Goal: Task Accomplishment & Management: Use online tool/utility

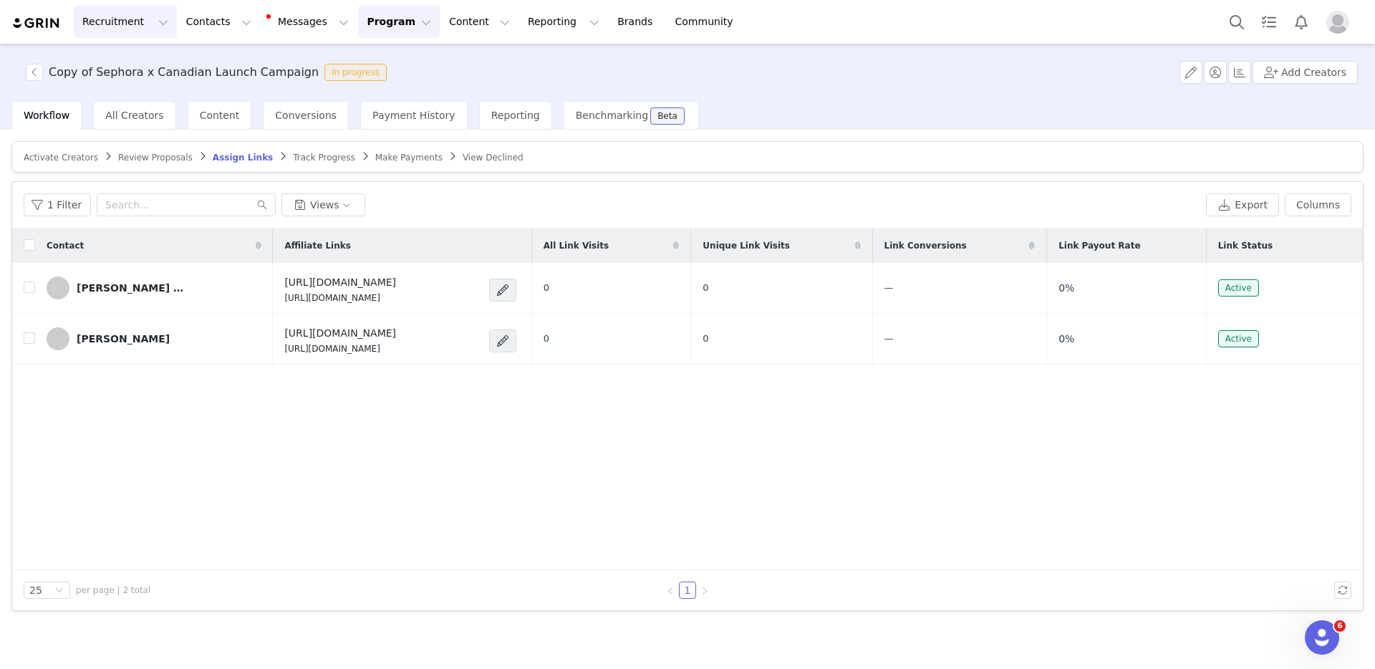
click at [107, 22] on button "Recruitment Recruitment" at bounding box center [125, 22] width 103 height 32
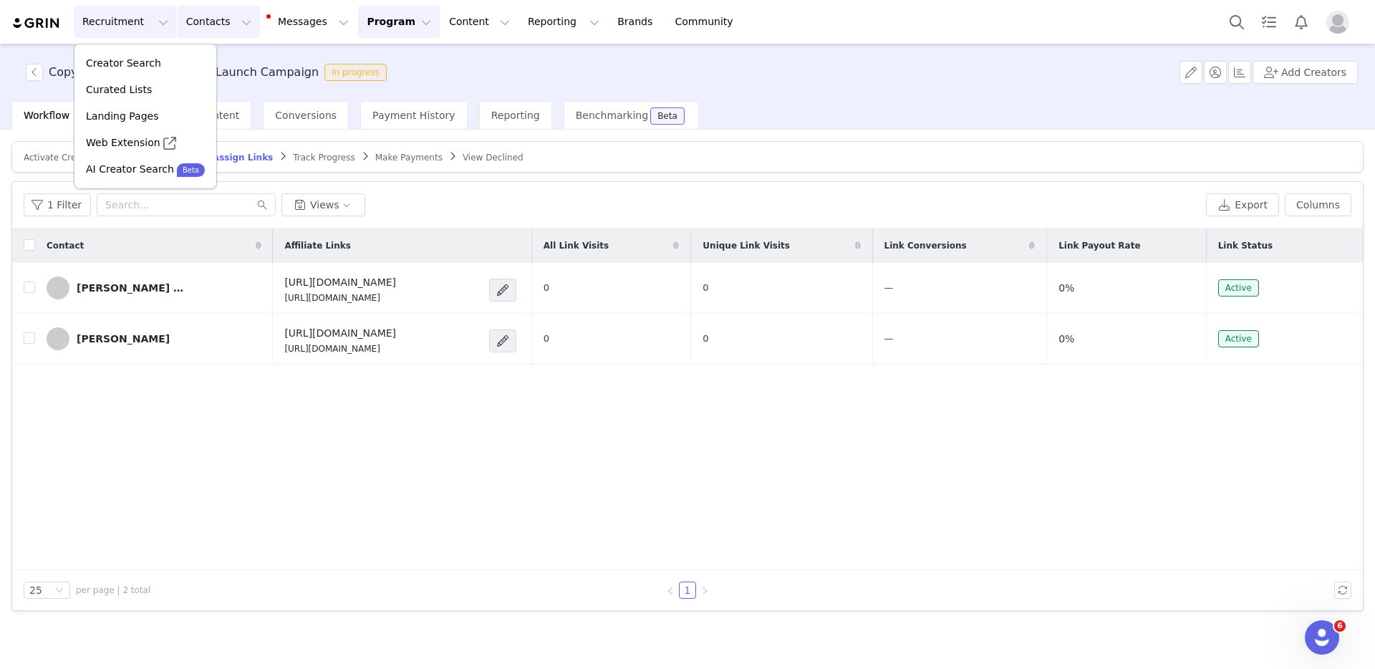
click at [210, 32] on button "Contacts Contacts" at bounding box center [219, 22] width 82 height 32
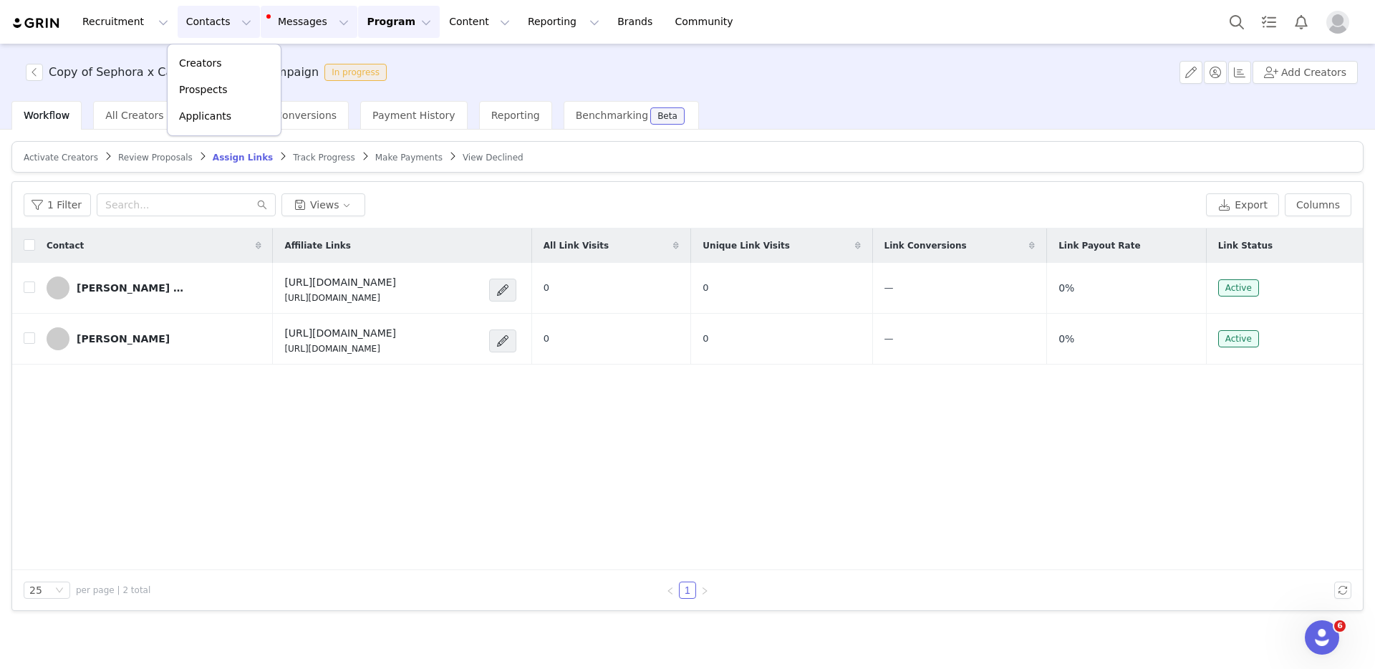
click at [261, 26] on button "Messages Messages" at bounding box center [309, 22] width 97 height 32
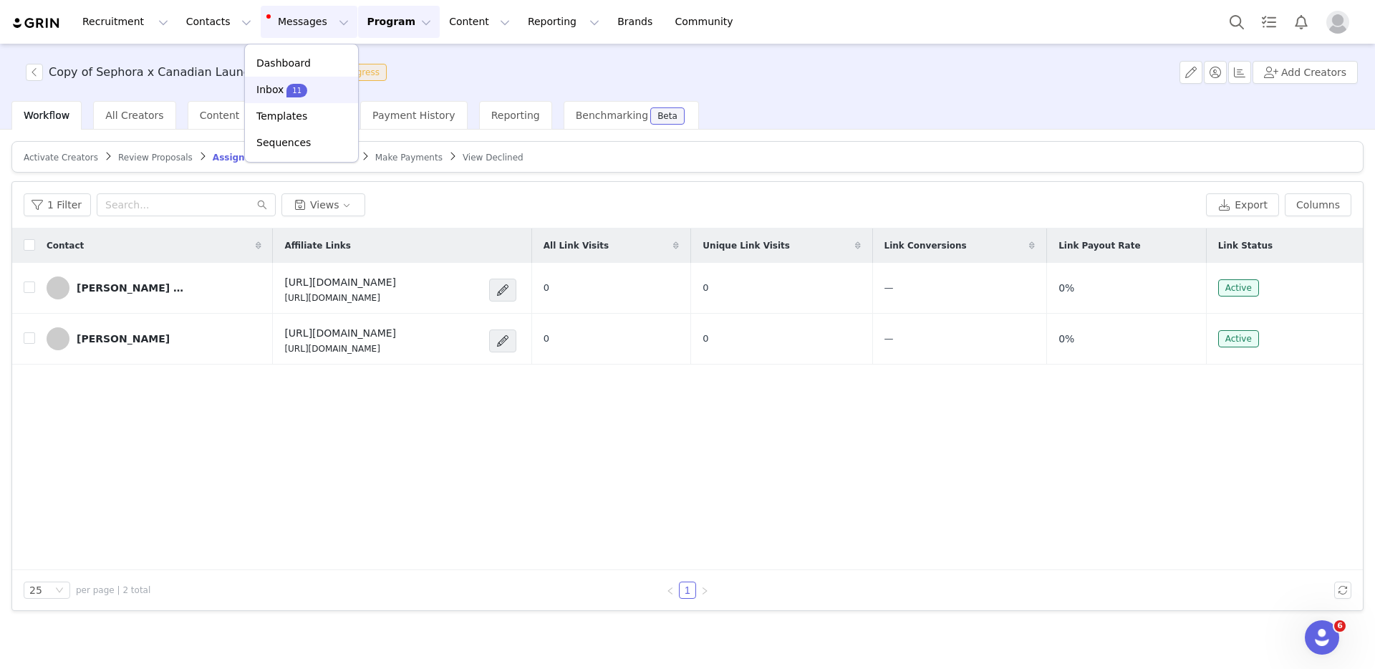
click at [286, 83] on div "11" at bounding box center [296, 90] width 21 height 14
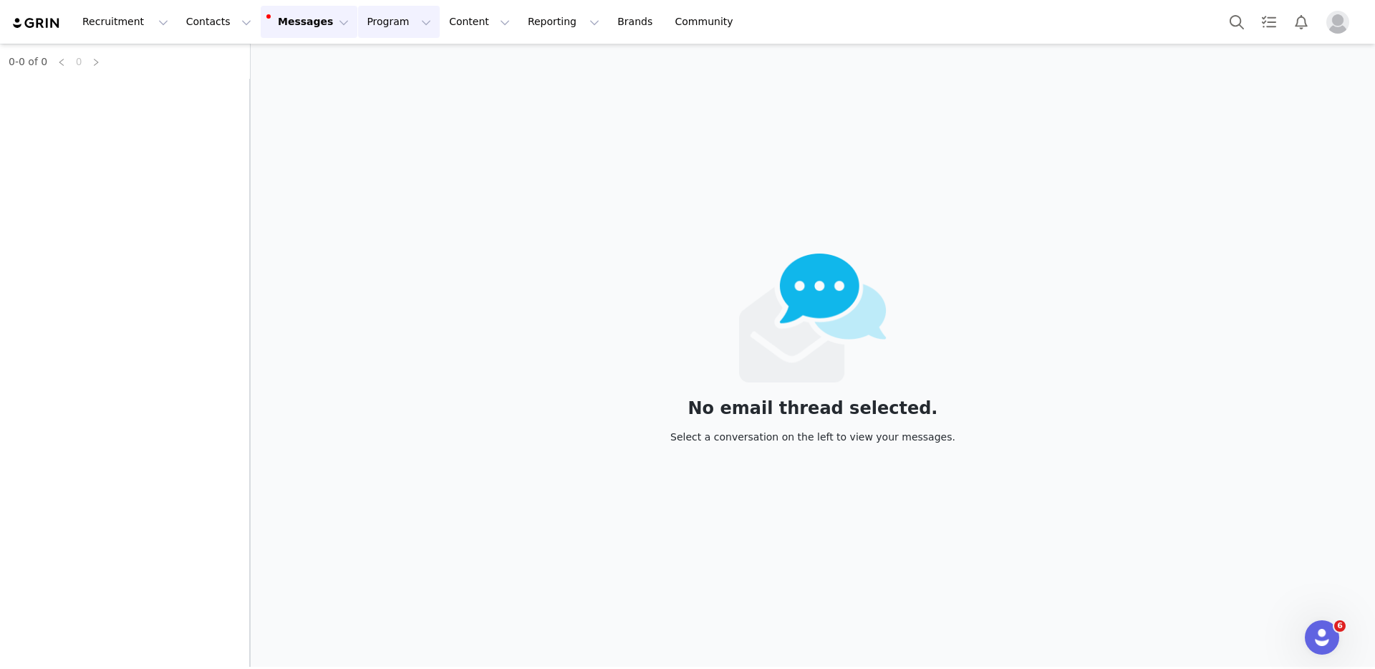
click at [372, 18] on button "Program Program" at bounding box center [399, 22] width 82 height 32
click at [370, 69] on p "Activations" at bounding box center [374, 63] width 55 height 15
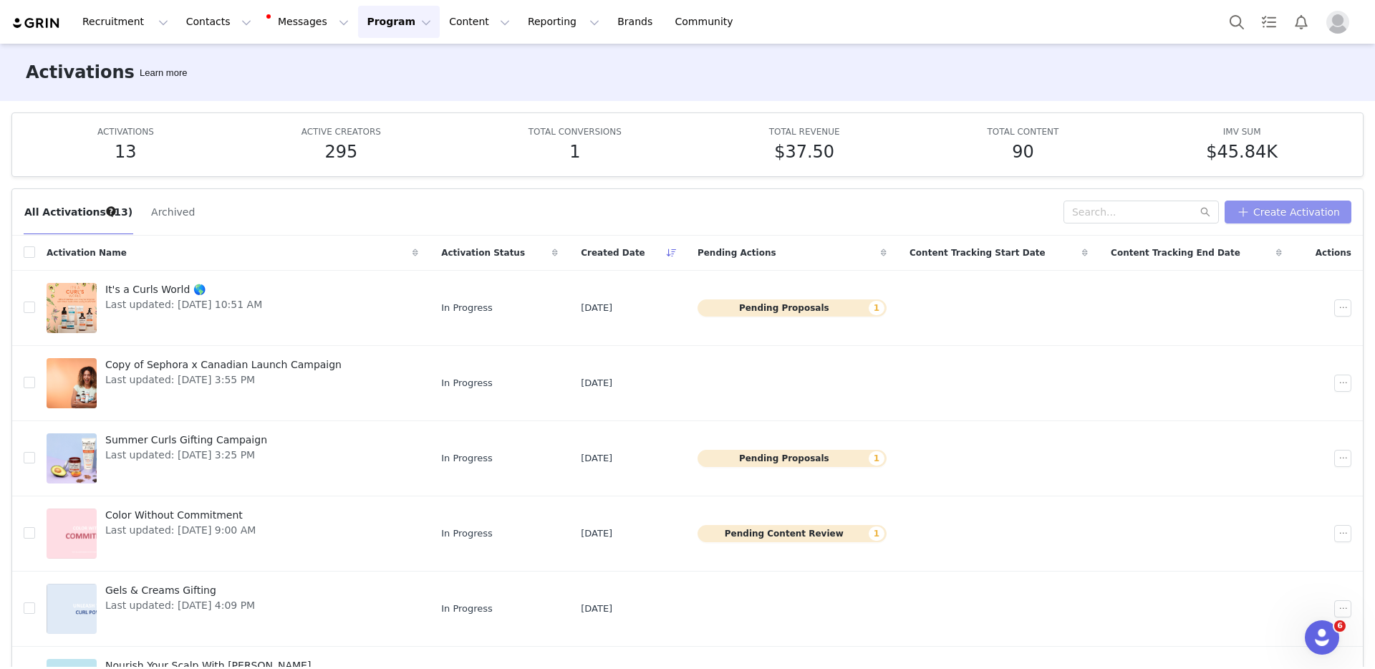
click at [1289, 210] on button "Create Activation" at bounding box center [1288, 212] width 127 height 23
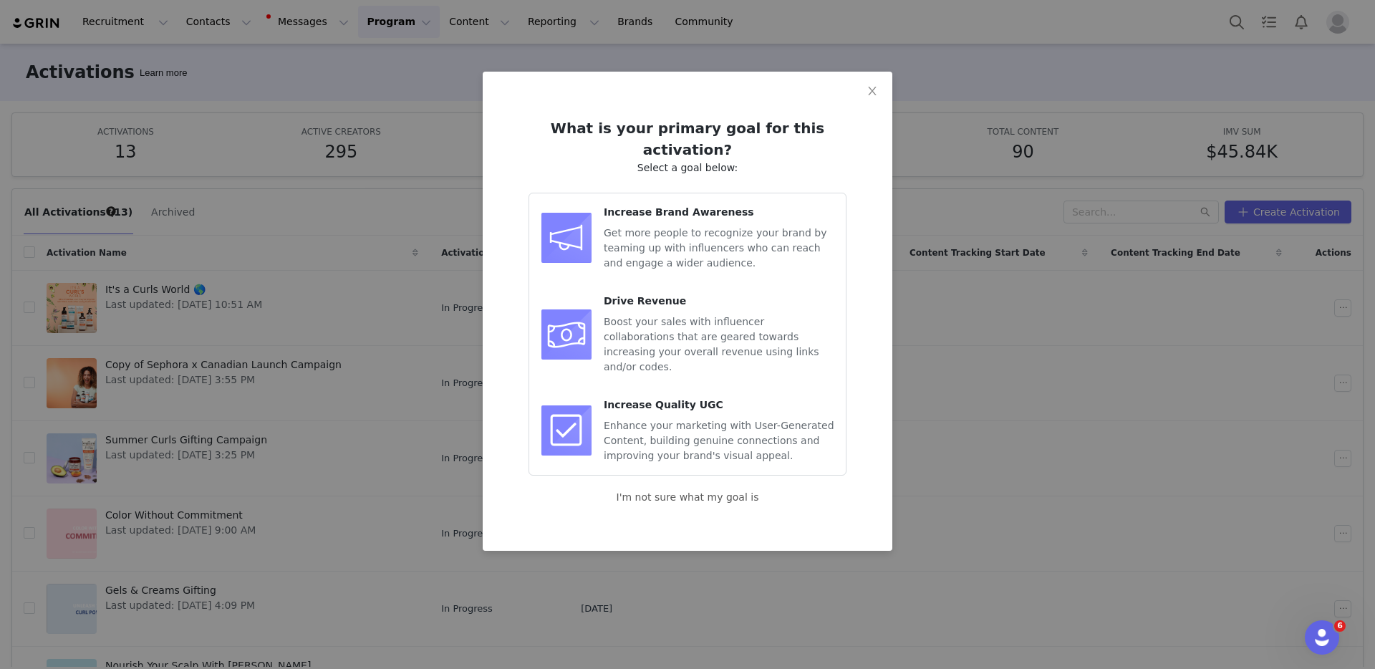
click at [645, 227] on span "Get more people to recognize your brand by teaming up with influencers who can …" at bounding box center [715, 248] width 223 height 42
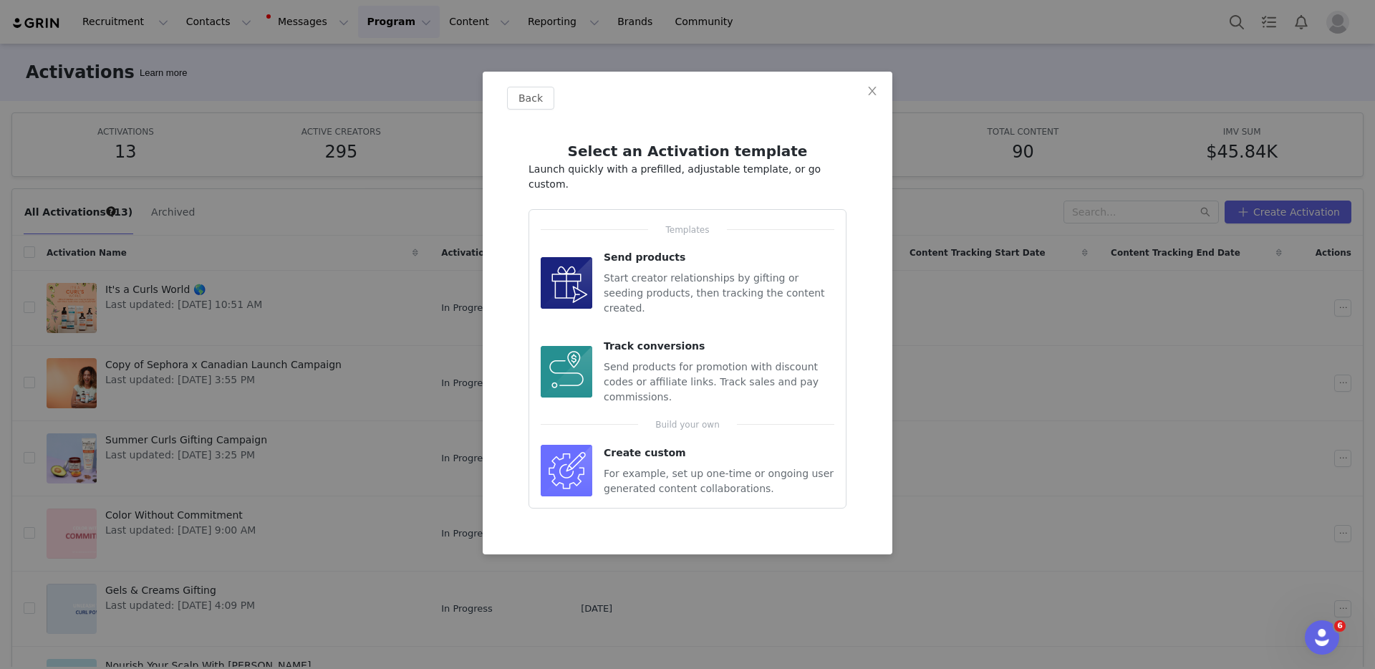
click at [580, 264] on img at bounding box center [567, 283] width 52 height 52
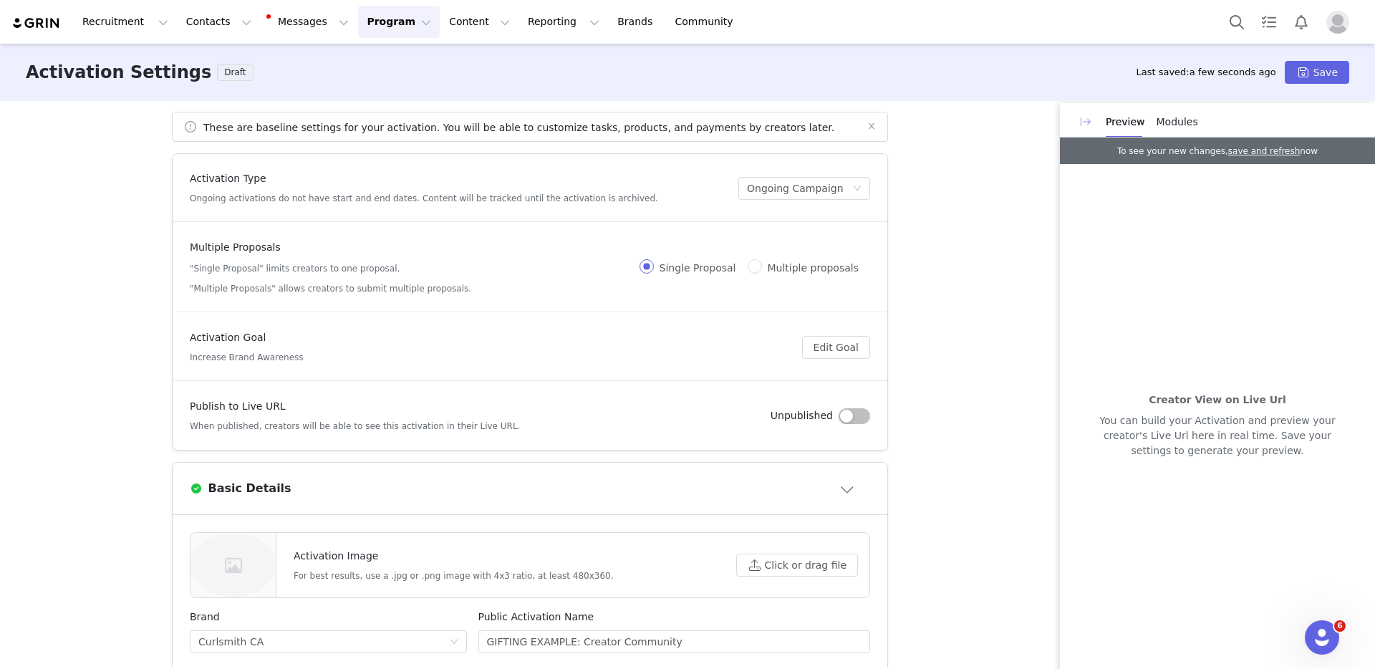
click at [1084, 122] on button "button" at bounding box center [1085, 121] width 23 height 23
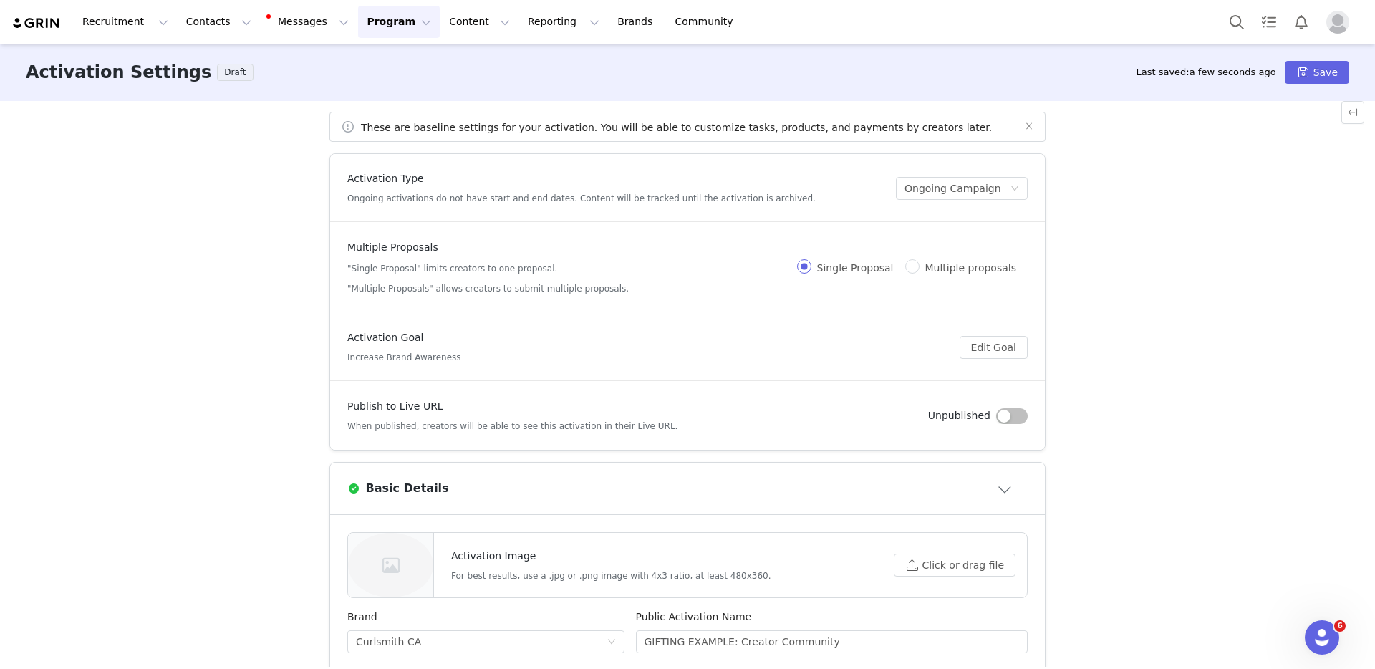
click at [362, 18] on button "Program Program" at bounding box center [399, 22] width 82 height 32
click at [377, 59] on p "Activations" at bounding box center [374, 63] width 55 height 15
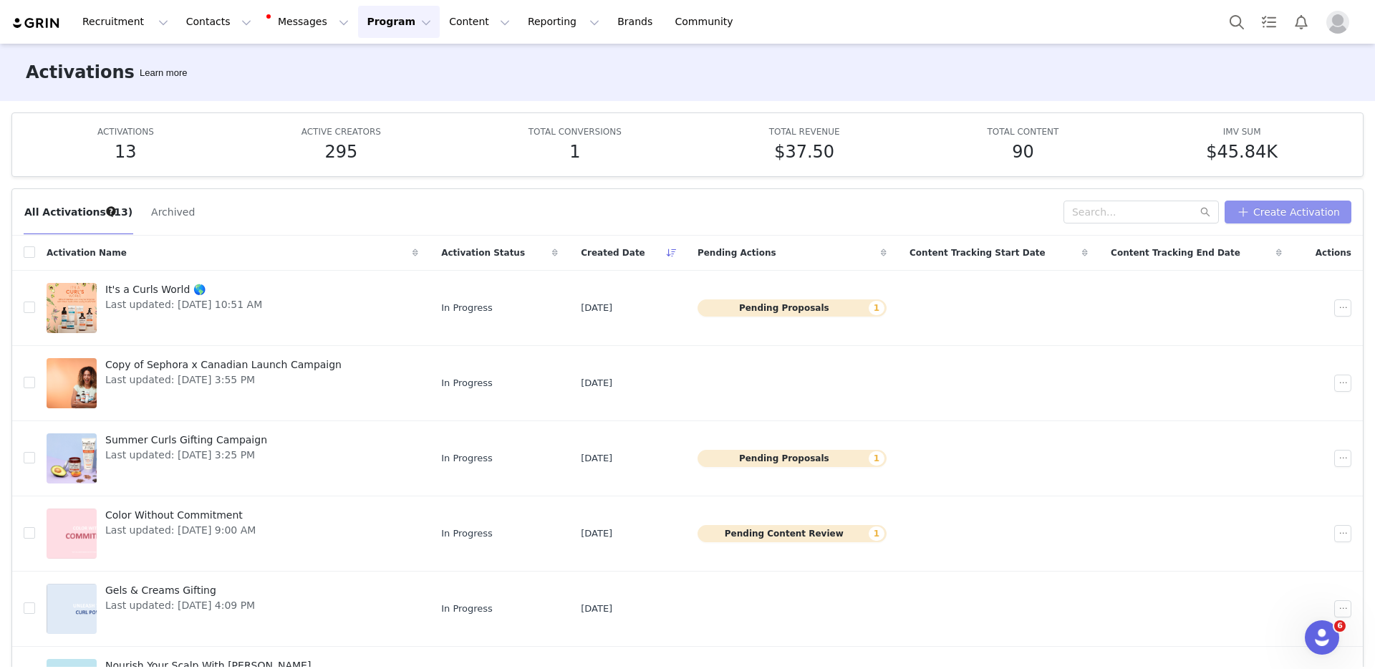
click at [1289, 213] on button "Create Activation" at bounding box center [1288, 212] width 127 height 23
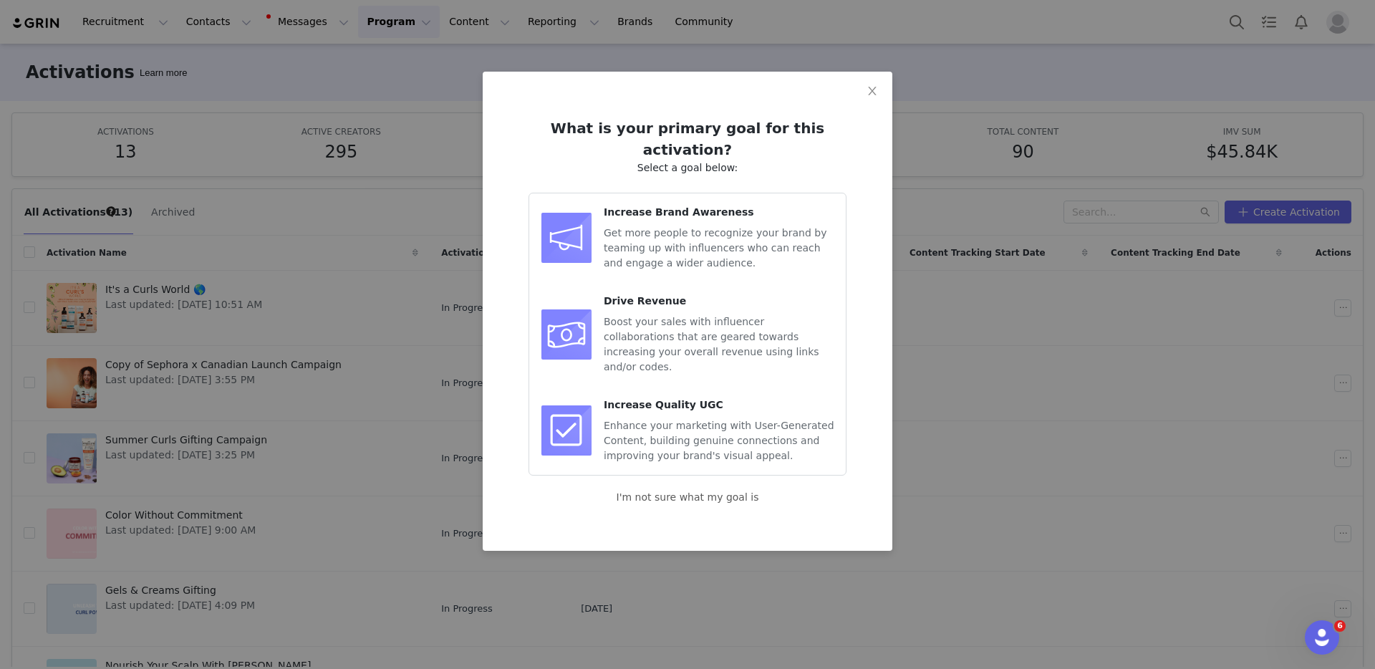
click at [644, 227] on span "Get more people to recognize your brand by teaming up with influencers who can …" at bounding box center [715, 248] width 223 height 42
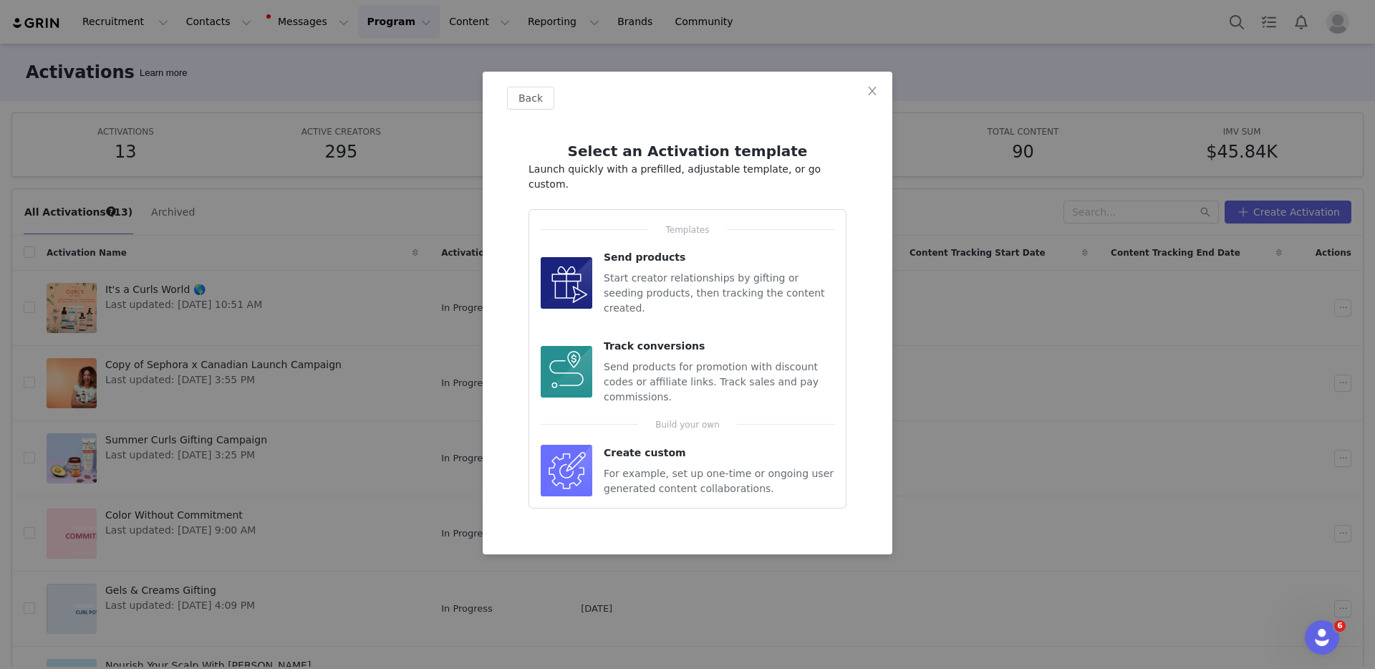
click at [624, 272] on span "Start creator relationships by gifting or seeding products, then tracking the c…" at bounding box center [714, 293] width 221 height 42
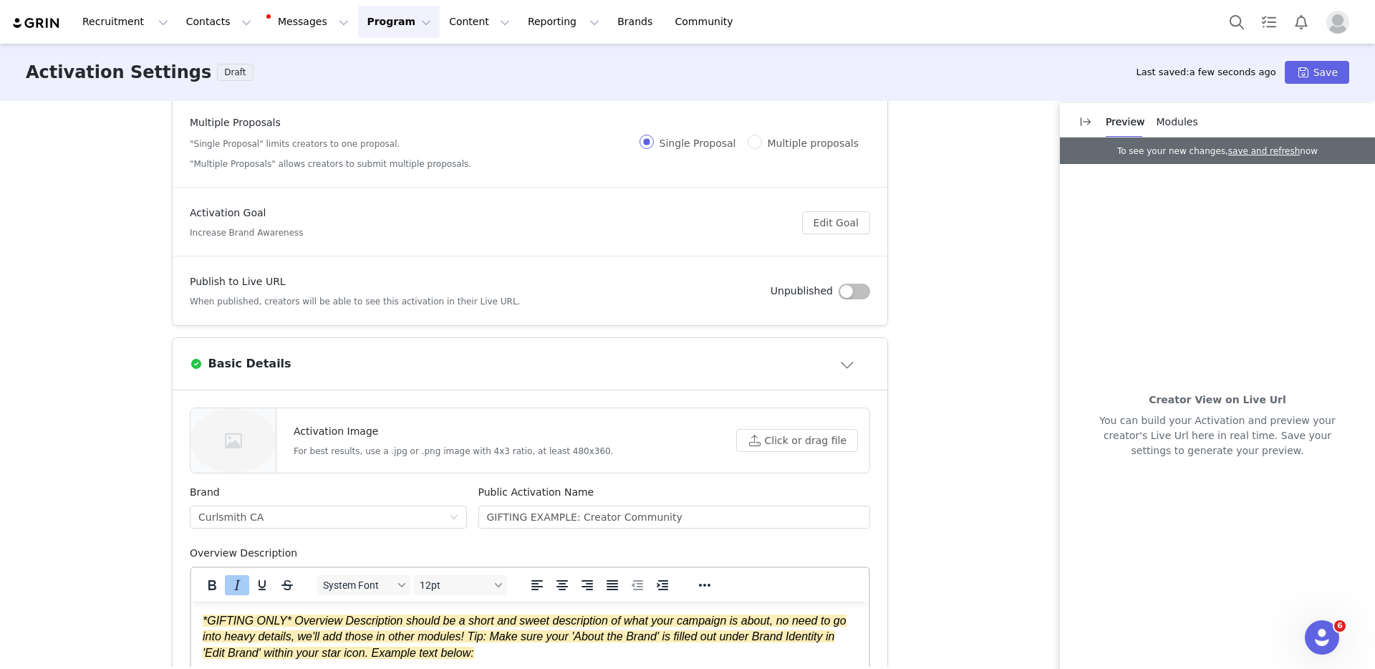
scroll to position [126, 0]
